Goal: Find specific page/section: Find specific page/section

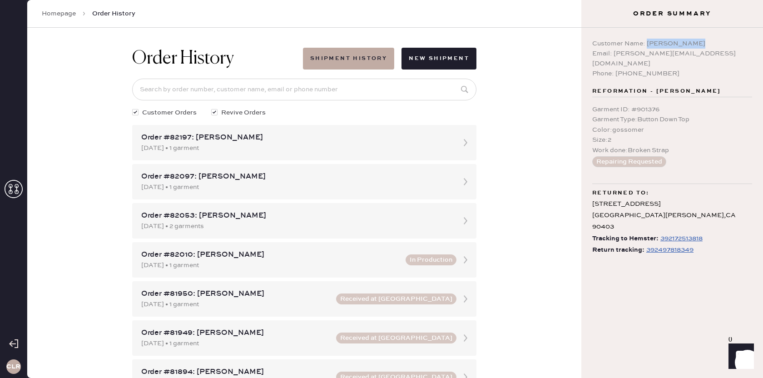
drag, startPoint x: 698, startPoint y: 42, endPoint x: 652, endPoint y: 45, distance: 46.9
click at [647, 45] on div "Customer Name: [PERSON_NAME]" at bounding box center [673, 44] width 160 height 10
copy div "[PERSON_NAME]"
click at [426, 86] on input at bounding box center [304, 90] width 344 height 22
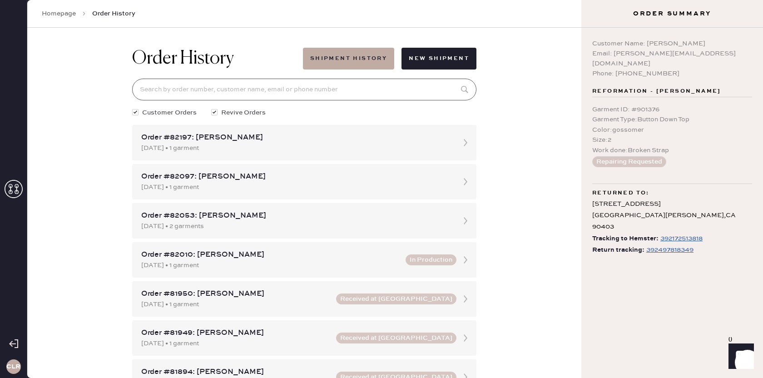
paste input "[PERSON_NAME]"
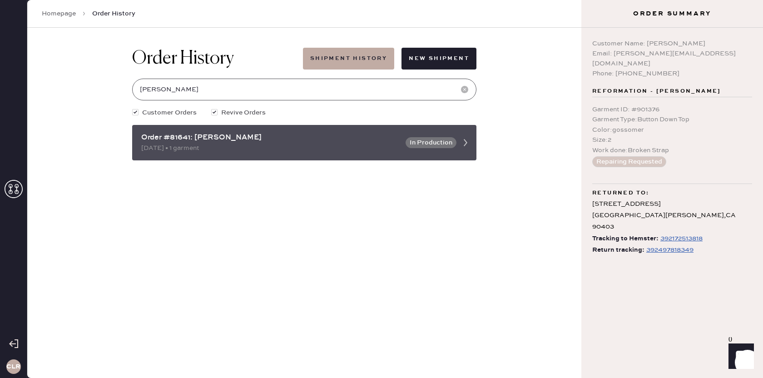
type input "[PERSON_NAME]"
drag, startPoint x: 187, startPoint y: 139, endPoint x: 171, endPoint y: 139, distance: 16.4
click at [164, 140] on div "Order #81641: [PERSON_NAME]" at bounding box center [270, 137] width 259 height 11
copy div "#81641"
